Goal: Information Seeking & Learning: Learn about a topic

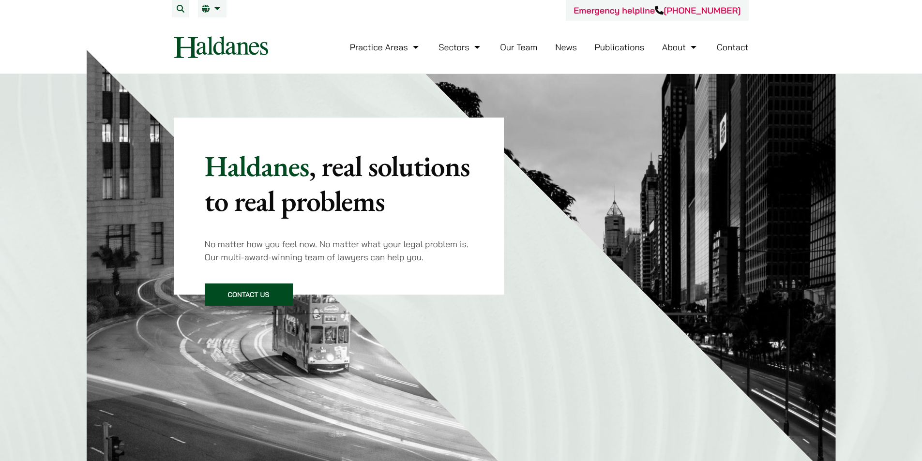
click at [519, 45] on link "Our Team" at bounding box center [518, 47] width 37 height 11
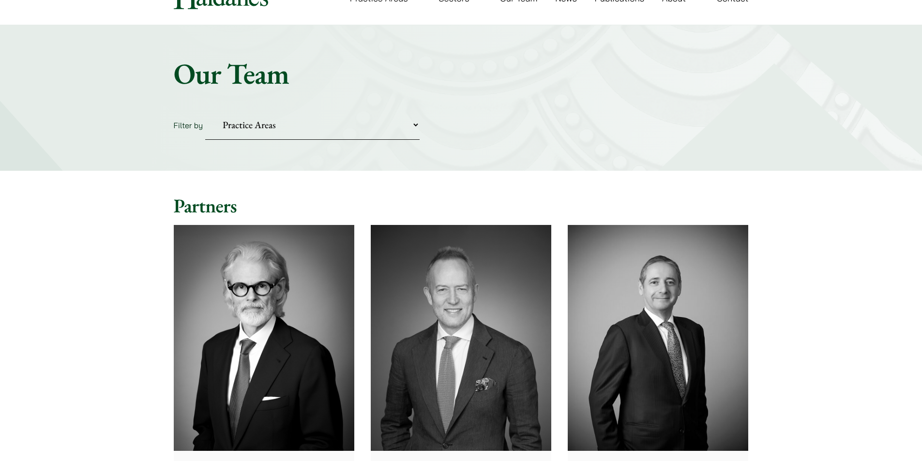
scroll to position [194, 0]
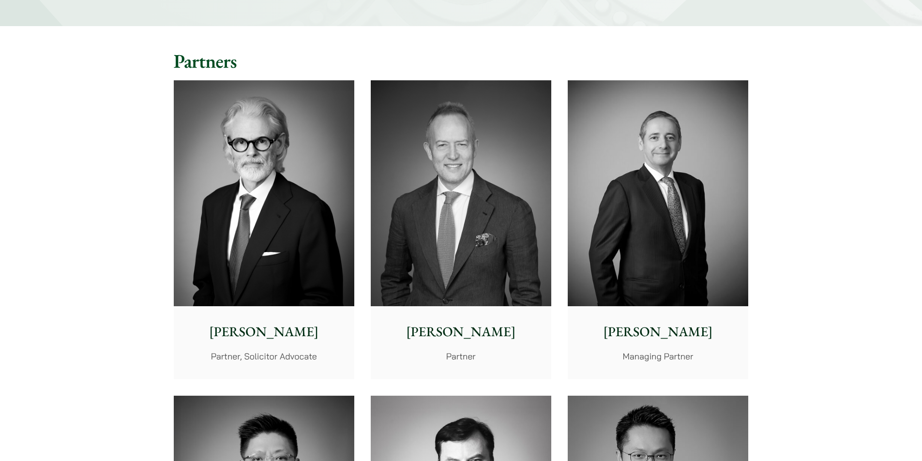
drag, startPoint x: 816, startPoint y: 208, endPoint x: 829, endPoint y: 146, distance: 63.8
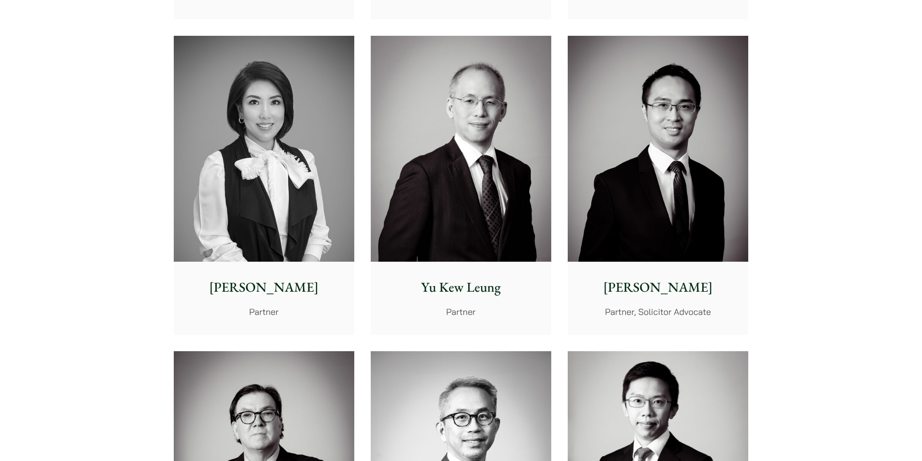
scroll to position [871, 0]
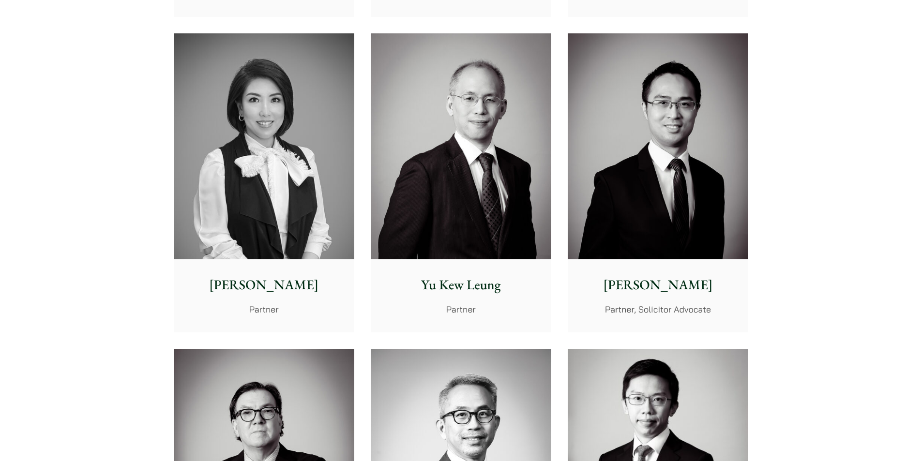
drag, startPoint x: 36, startPoint y: 186, endPoint x: 41, endPoint y: 146, distance: 40.9
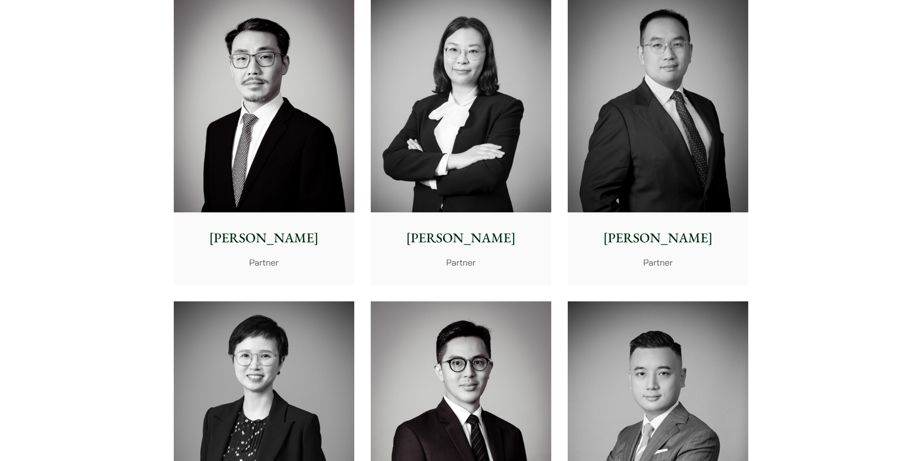
scroll to position [1742, 0]
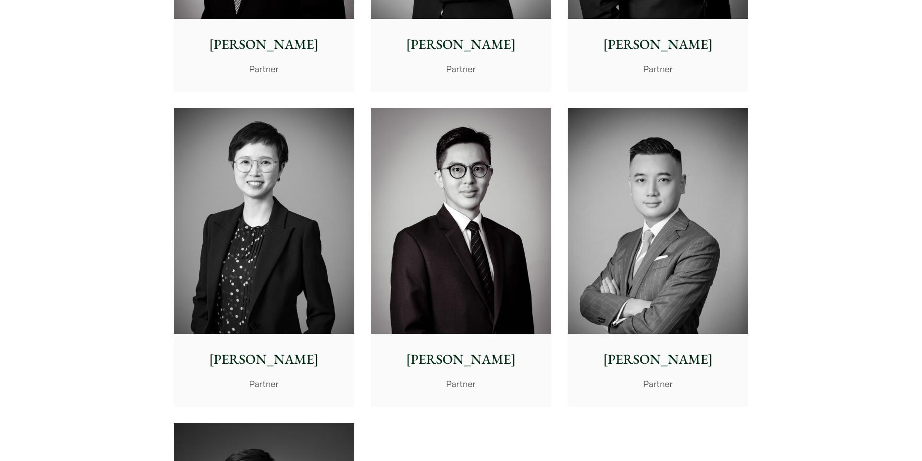
drag, startPoint x: 96, startPoint y: 204, endPoint x: 49, endPoint y: 190, distance: 49.0
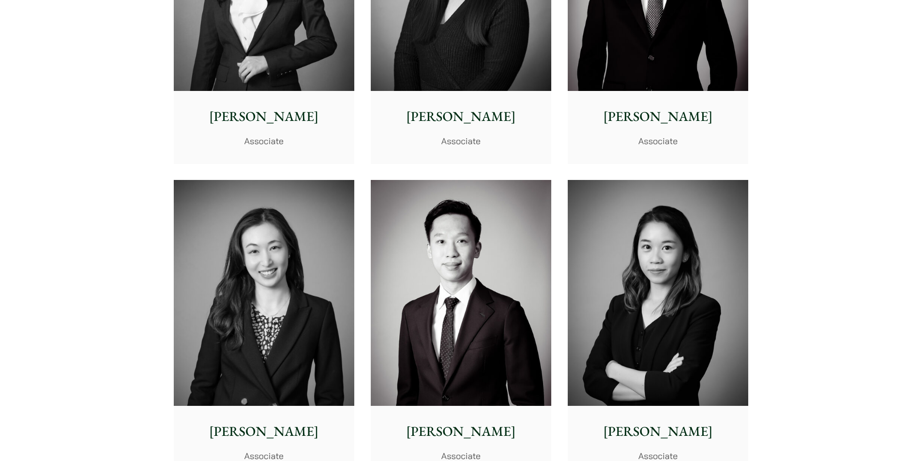
scroll to position [3098, 0]
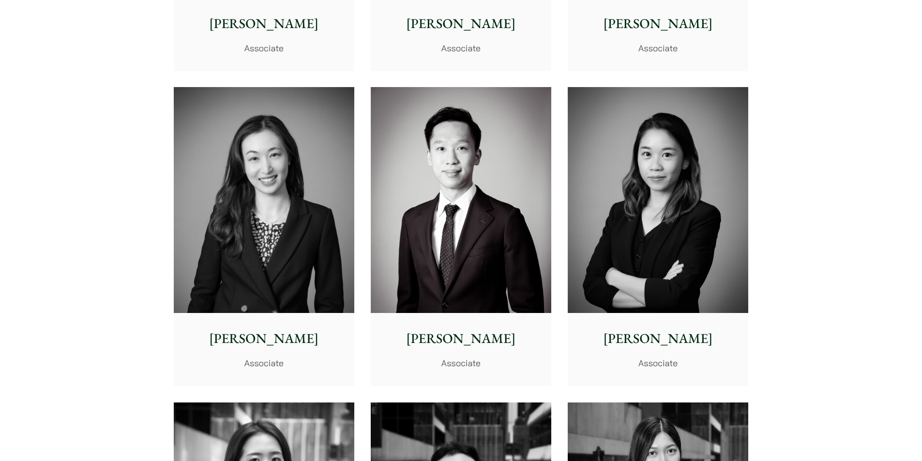
drag, startPoint x: 850, startPoint y: 318, endPoint x: 898, endPoint y: 272, distance: 67.1
drag, startPoint x: 867, startPoint y: 285, endPoint x: 863, endPoint y: 337, distance: 52.5
drag, startPoint x: 853, startPoint y: 284, endPoint x: 824, endPoint y: 360, distance: 81.8
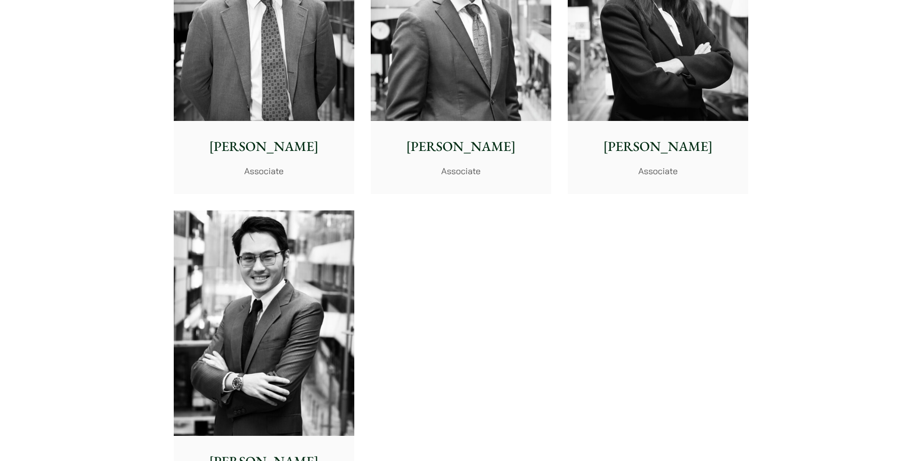
scroll to position [3775, 0]
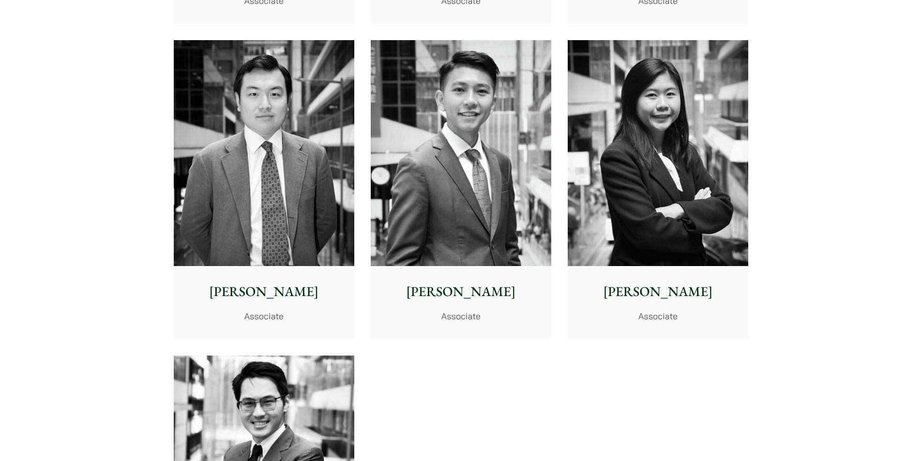
click at [642, 139] on img at bounding box center [658, 153] width 181 height 226
click at [441, 203] on img at bounding box center [461, 153] width 181 height 226
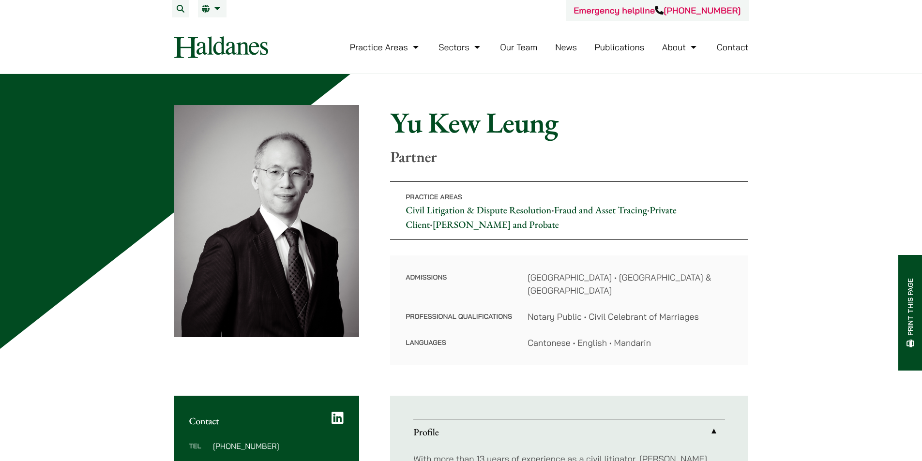
drag, startPoint x: 648, startPoint y: 167, endPoint x: 614, endPoint y: 154, distance: 36.6
click at [614, 154] on p "Partner" at bounding box center [569, 157] width 358 height 18
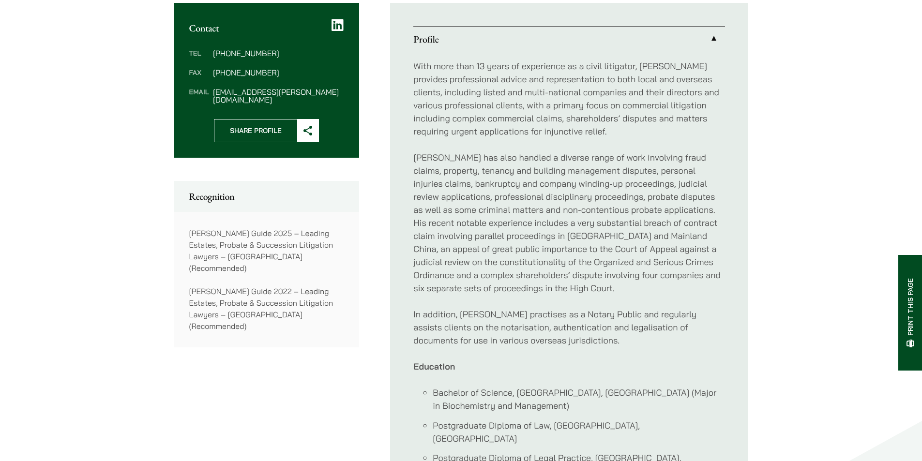
scroll to position [436, 0]
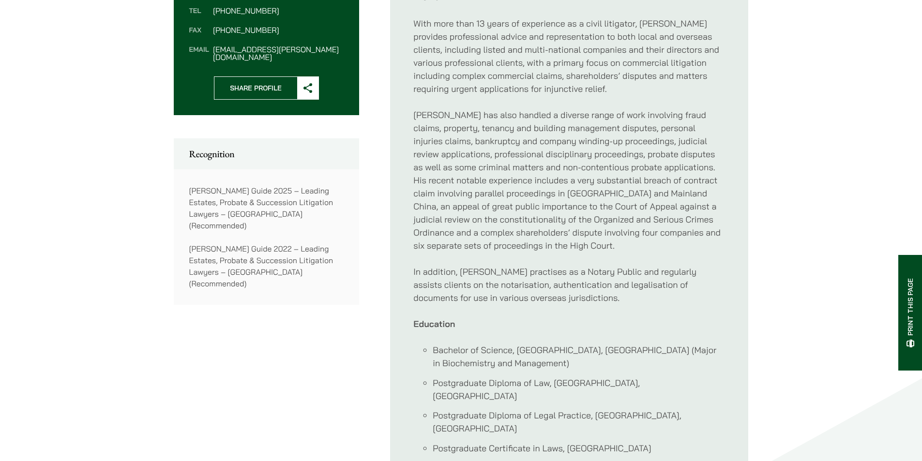
drag, startPoint x: 323, startPoint y: 413, endPoint x: 273, endPoint y: 405, distance: 50.5
click at [274, 405] on div "Contact Tel (852) 2230 2812 Fax (852) 2845 1637 Email yukew.leung@haldanes.com …" at bounding box center [461, 223] width 575 height 526
drag, startPoint x: 313, startPoint y: 390, endPoint x: 252, endPoint y: 382, distance: 62.0
click at [252, 382] on div "Contact Tel (852) 2230 2812 Fax (852) 2845 1637 Email yukew.leung@haldanes.com …" at bounding box center [461, 223] width 575 height 526
click at [264, 383] on div "Contact Tel (852) 2230 2812 Fax (852) 2845 1637 Email yukew.leung@haldanes.com …" at bounding box center [461, 223] width 575 height 526
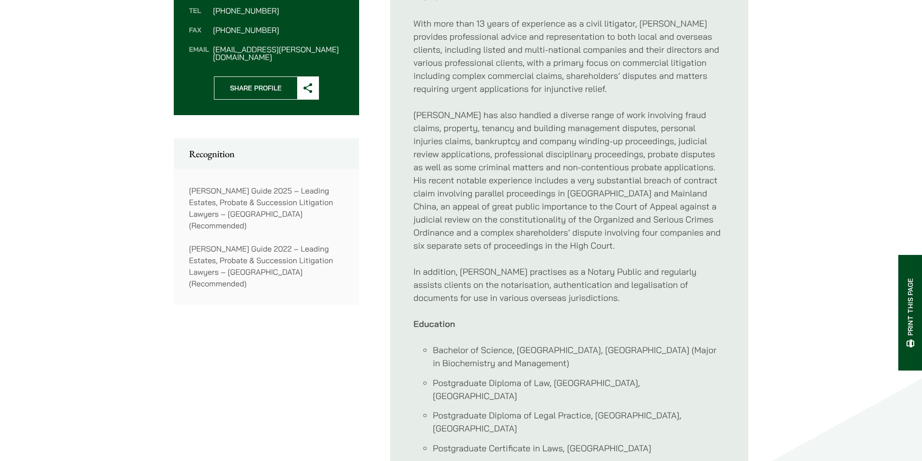
drag, startPoint x: 200, startPoint y: 386, endPoint x: 235, endPoint y: 380, distance: 35.3
click at [235, 380] on div "Contact Tel (852) 2230 2812 Fax (852) 2845 1637 Email yukew.leung@haldanes.com …" at bounding box center [461, 223] width 575 height 526
drag, startPoint x: 290, startPoint y: 374, endPoint x: 211, endPoint y: 368, distance: 79.6
click at [211, 368] on div "Contact Tel (852) 2230 2812 Fax (852) 2845 1637 Email yukew.leung@haldanes.com …" at bounding box center [461, 223] width 575 height 526
drag, startPoint x: 263, startPoint y: 368, endPoint x: 193, endPoint y: 369, distance: 69.7
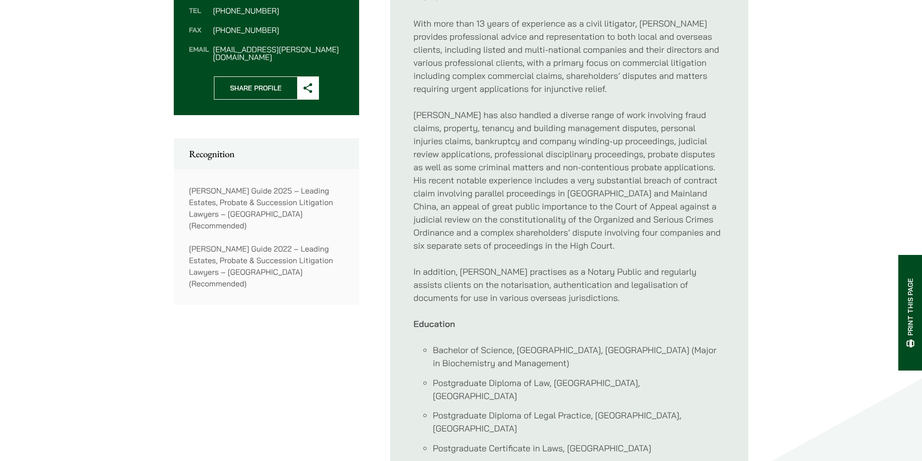
click at [193, 369] on div "Contact Tel (852) 2230 2812 Fax (852) 2845 1637 Email yukew.leung@haldanes.com …" at bounding box center [461, 223] width 575 height 526
drag, startPoint x: 239, startPoint y: 359, endPoint x: 227, endPoint y: 357, distance: 11.8
click at [227, 357] on div "Contact Tel (852) 2230 2812 Fax (852) 2845 1637 Email yukew.leung@haldanes.com …" at bounding box center [461, 223] width 575 height 526
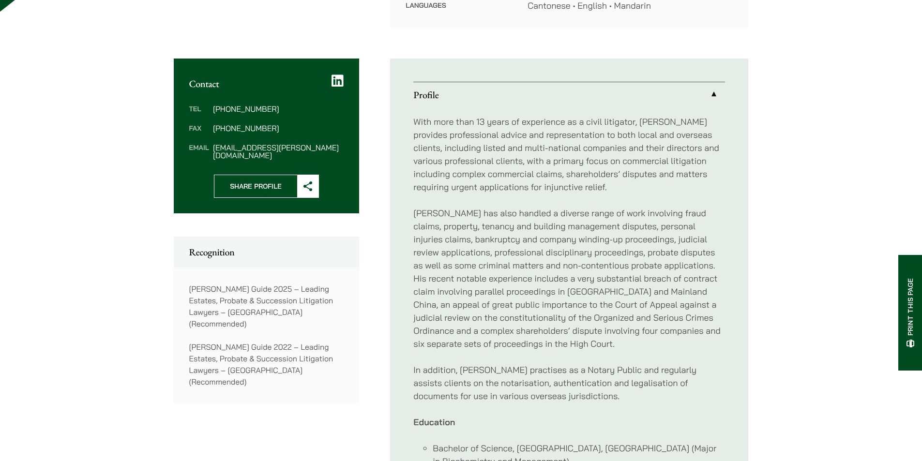
scroll to position [97, 0]
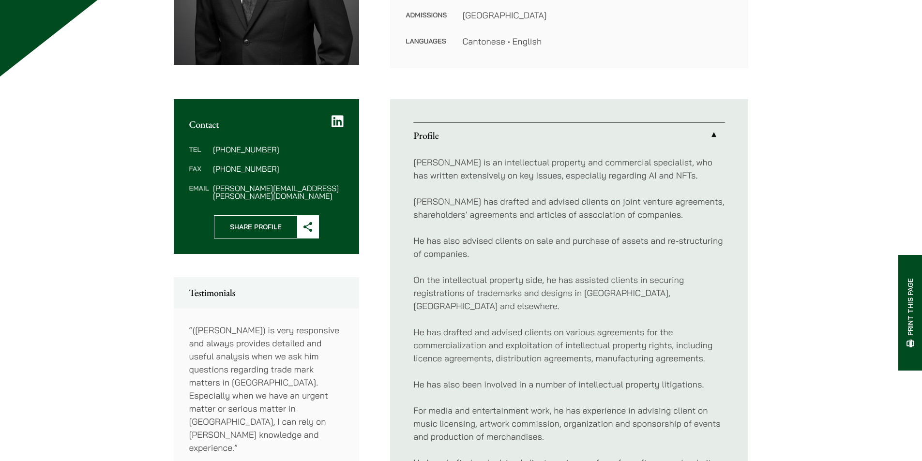
scroll to position [290, 0]
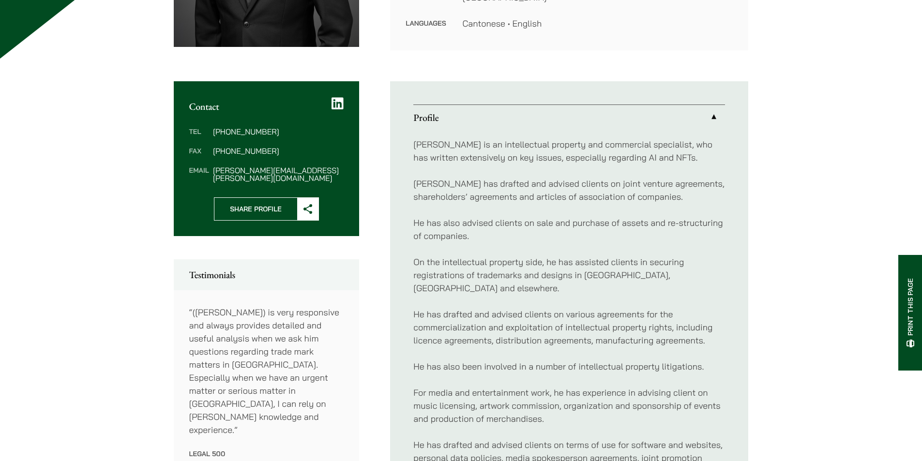
drag, startPoint x: 81, startPoint y: 306, endPoint x: 28, endPoint y: 321, distance: 54.9
drag, startPoint x: 56, startPoint y: 325, endPoint x: 22, endPoint y: 335, distance: 35.1
drag, startPoint x: 90, startPoint y: 341, endPoint x: 79, endPoint y: 348, distance: 12.6
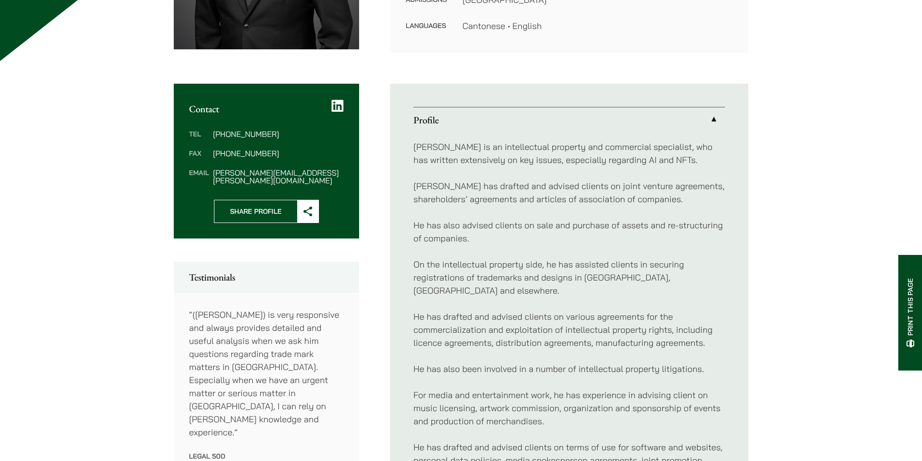
scroll to position [436, 0]
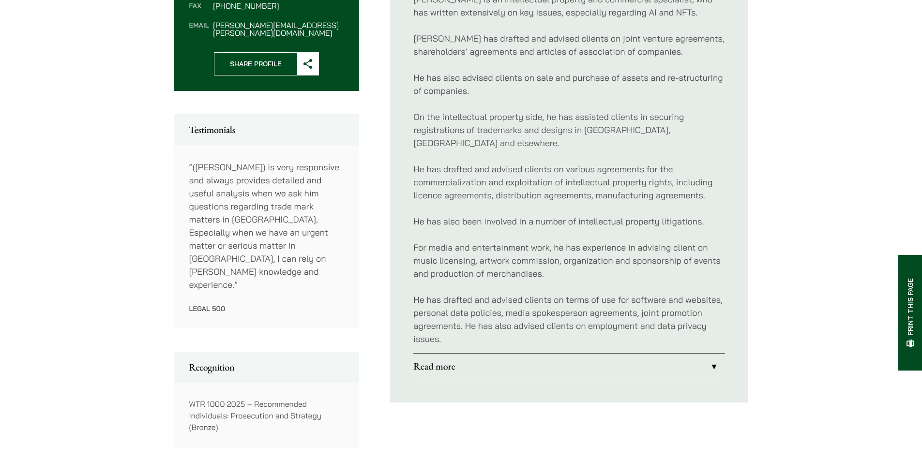
click at [464, 355] on link "Read more" at bounding box center [569, 366] width 312 height 25
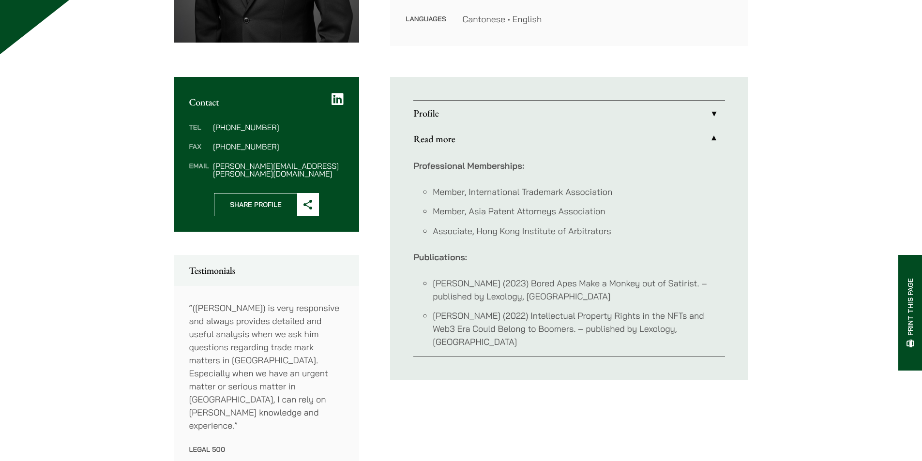
scroll to position [290, 0]
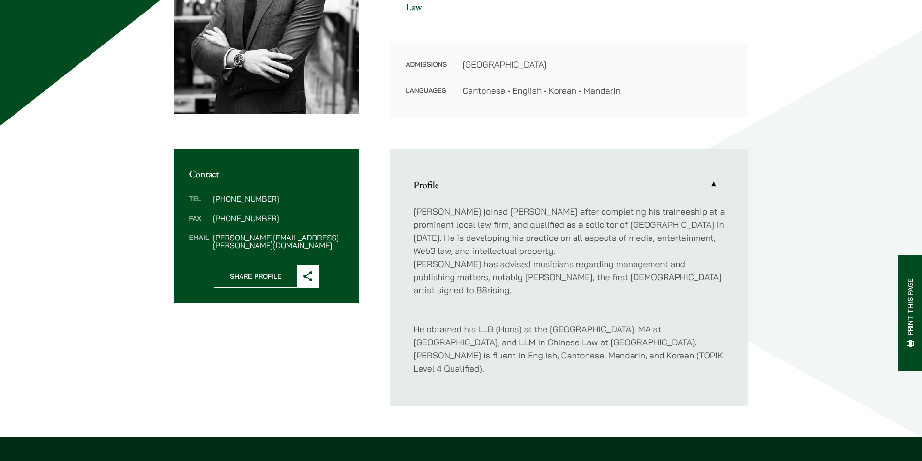
scroll to position [242, 0]
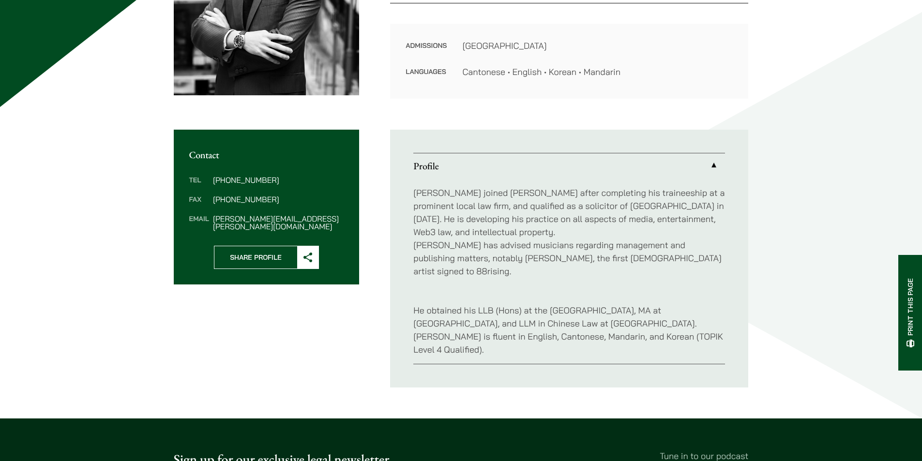
drag, startPoint x: 615, startPoint y: 274, endPoint x: 542, endPoint y: 270, distance: 73.7
click at [542, 270] on div "Christopher joined Haldanes after completing his traineeship at a prominent loc…" at bounding box center [569, 271] width 312 height 185
drag, startPoint x: 572, startPoint y: 279, endPoint x: 539, endPoint y: 279, distance: 33.4
click at [539, 291] on p "He obtained his LLB (Hons) at the University of Reading, MA at Columbia Univers…" at bounding box center [569, 323] width 312 height 65
drag, startPoint x: 543, startPoint y: 277, endPoint x: 527, endPoint y: 275, distance: 16.2
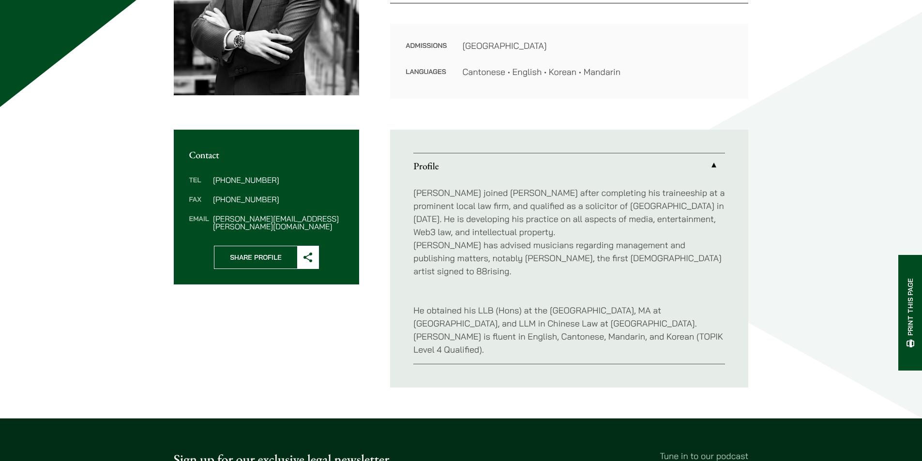
click at [527, 275] on div "Christopher joined Haldanes after completing his traineeship at a prominent loc…" at bounding box center [569, 271] width 312 height 185
drag, startPoint x: 580, startPoint y: 282, endPoint x: 537, endPoint y: 281, distance: 43.1
click at [537, 291] on p "He obtained his LLB (Hons) at the University of Reading, MA at Columbia Univers…" at bounding box center [569, 323] width 312 height 65
drag, startPoint x: 537, startPoint y: 281, endPoint x: 481, endPoint y: 267, distance: 57.5
click at [481, 267] on div "Christopher joined Haldanes after completing his traineeship at a prominent loc…" at bounding box center [569, 271] width 312 height 185
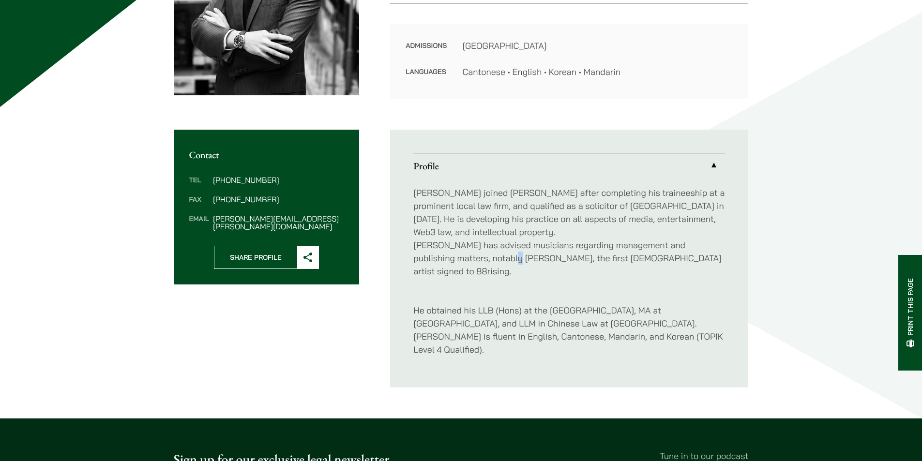
click at [485, 259] on p "Christopher joined Haldanes after completing his traineeship at a prominent loc…" at bounding box center [569, 231] width 312 height 91
drag, startPoint x: 549, startPoint y: 276, endPoint x: 515, endPoint y: 270, distance: 34.9
click at [517, 271] on div "Christopher joined Haldanes after completing his traineeship at a prominent loc…" at bounding box center [569, 271] width 312 height 185
drag, startPoint x: 527, startPoint y: 270, endPoint x: 490, endPoint y: 271, distance: 36.8
click at [490, 271] on div "Christopher joined Haldanes after completing his traineeship at a prominent loc…" at bounding box center [569, 271] width 312 height 185
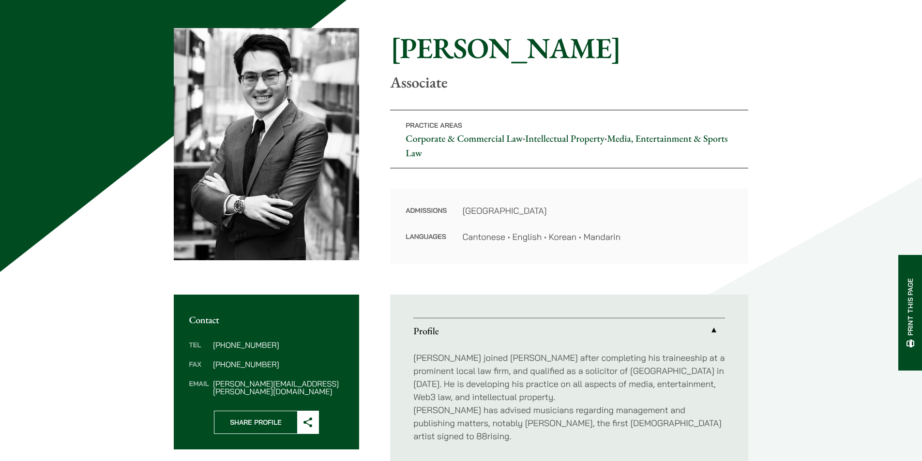
scroll to position [0, 0]
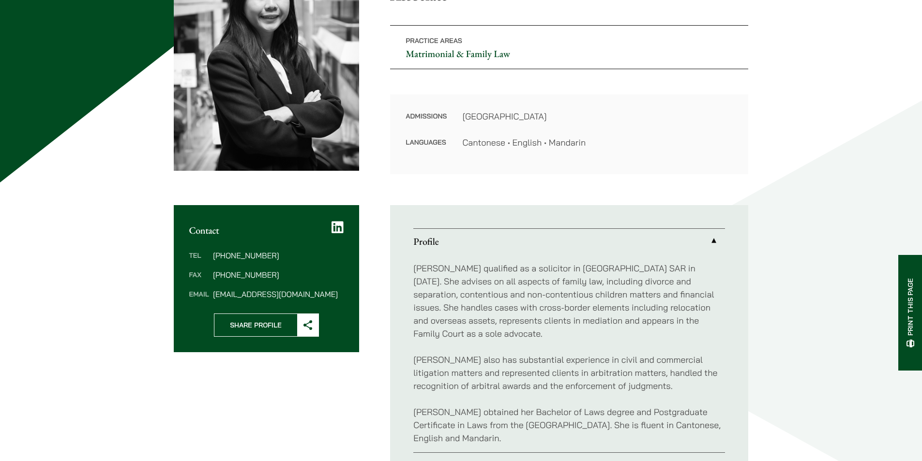
scroll to position [387, 0]
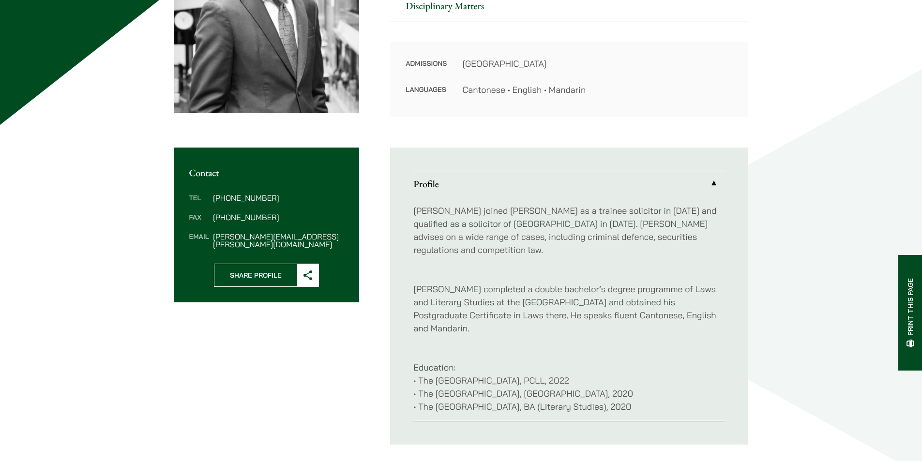
scroll to position [48, 0]
